Goal: Register for event/course

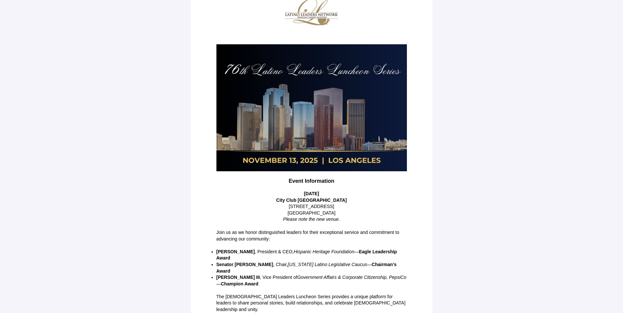
scroll to position [61, 0]
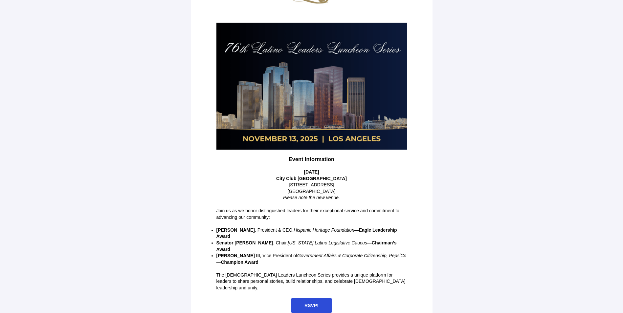
click at [318, 303] on span "RSVP!" at bounding box center [311, 305] width 14 height 5
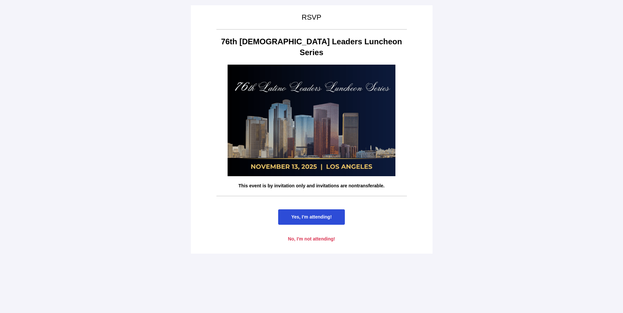
scroll to position [0, 0]
click at [322, 214] on span "Yes, I'm attending!" at bounding box center [311, 216] width 40 height 5
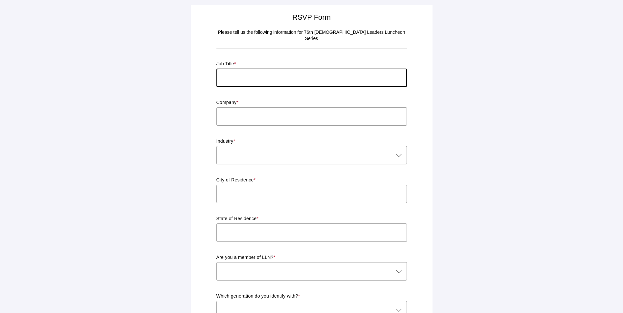
click at [312, 73] on input "text" at bounding box center [311, 78] width 190 height 18
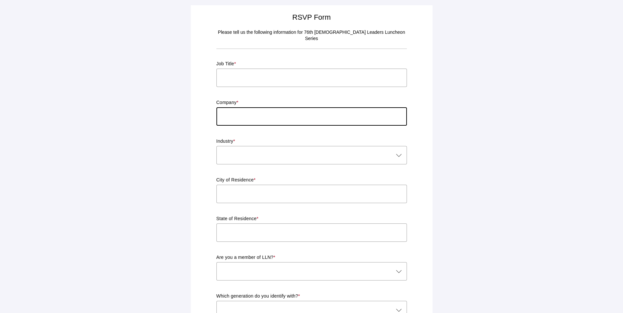
click at [307, 113] on input "text" at bounding box center [311, 116] width 190 height 18
type input "Latino Leaders Network"
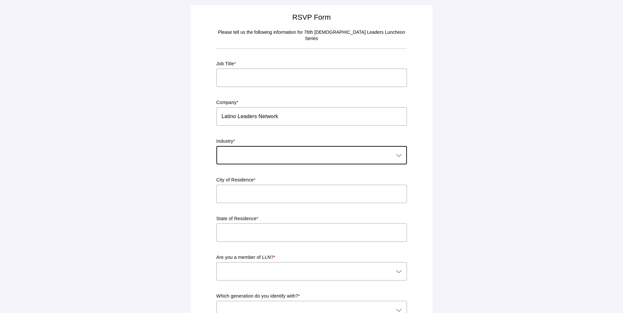
click at [315, 147] on div at bounding box center [304, 155] width 177 height 18
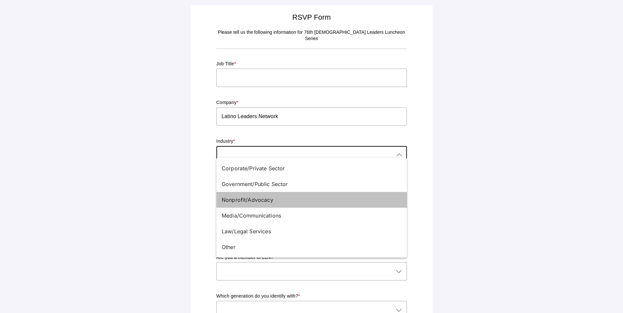
click at [286, 206] on div "Nonprofit/Advocacy" at bounding box center [311, 200] width 190 height 16
type input "Nonprofit/Advocacy"
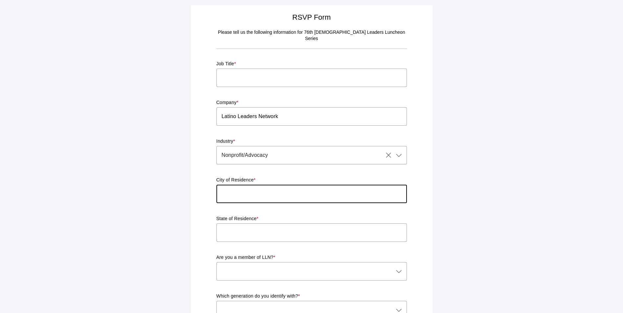
click at [286, 194] on input "text" at bounding box center [311, 194] width 190 height 18
type input "Phoenix"
type input "[US_STATE]"
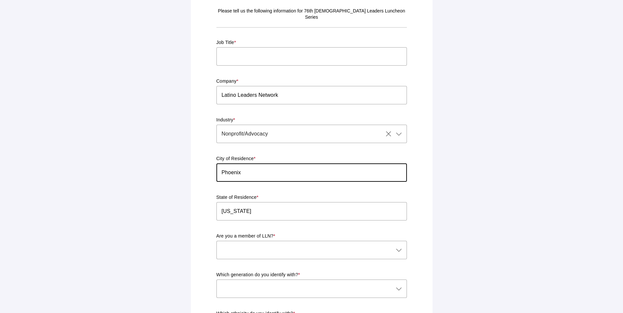
scroll to position [33, 0]
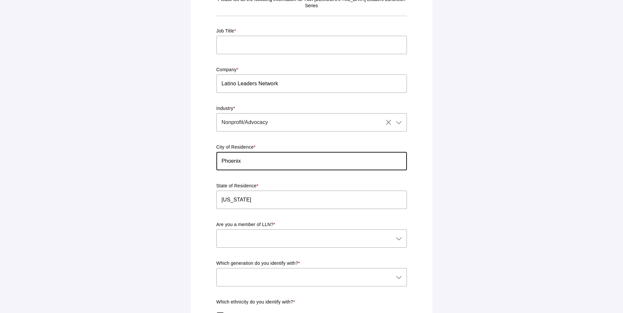
click at [275, 238] on div at bounding box center [304, 239] width 177 height 18
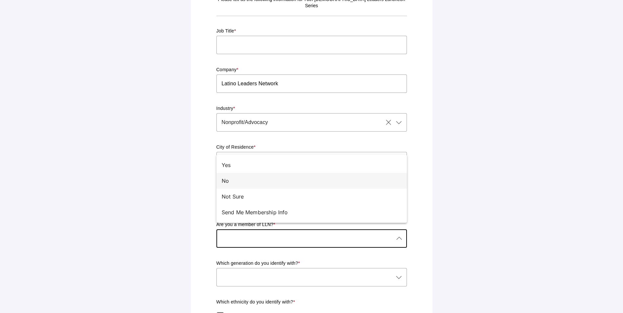
click at [259, 179] on div "No" at bounding box center [309, 181] width 175 height 8
type input "No"
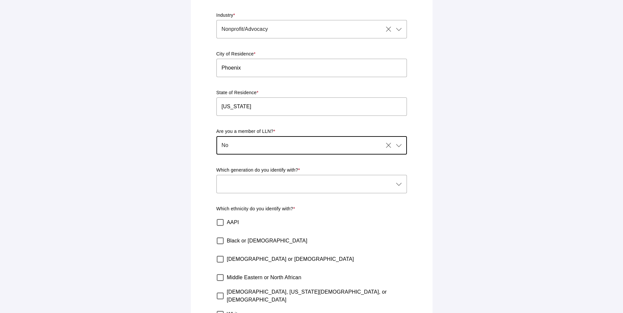
scroll to position [131, 0]
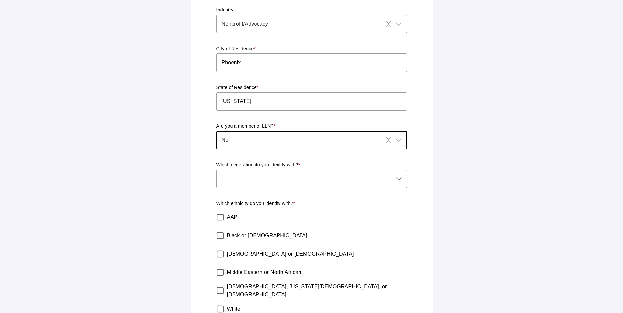
click at [280, 170] on div at bounding box center [304, 179] width 177 height 18
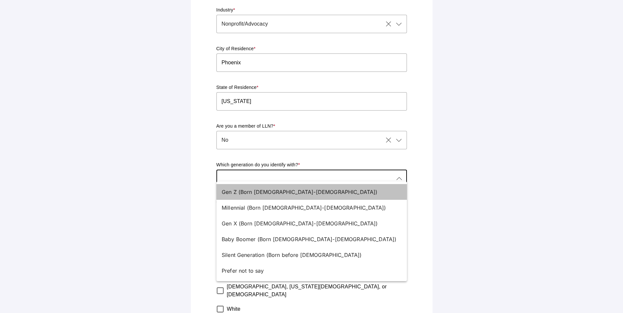
click at [278, 191] on div "Gen Z (Born [DEMOGRAPHIC_DATA]-[DEMOGRAPHIC_DATA])" at bounding box center [309, 192] width 175 height 8
type input "Gen Z (Born [DEMOGRAPHIC_DATA]-[DEMOGRAPHIC_DATA])"
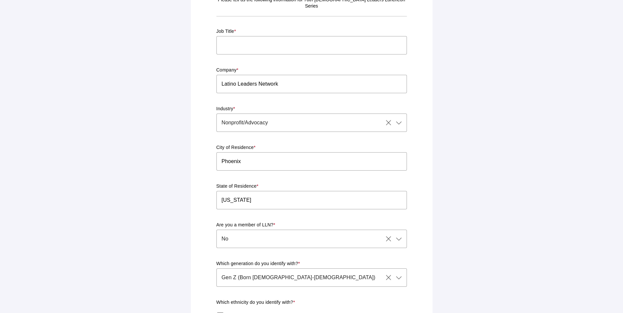
scroll to position [0, 0]
